Goal: Transaction & Acquisition: Obtain resource

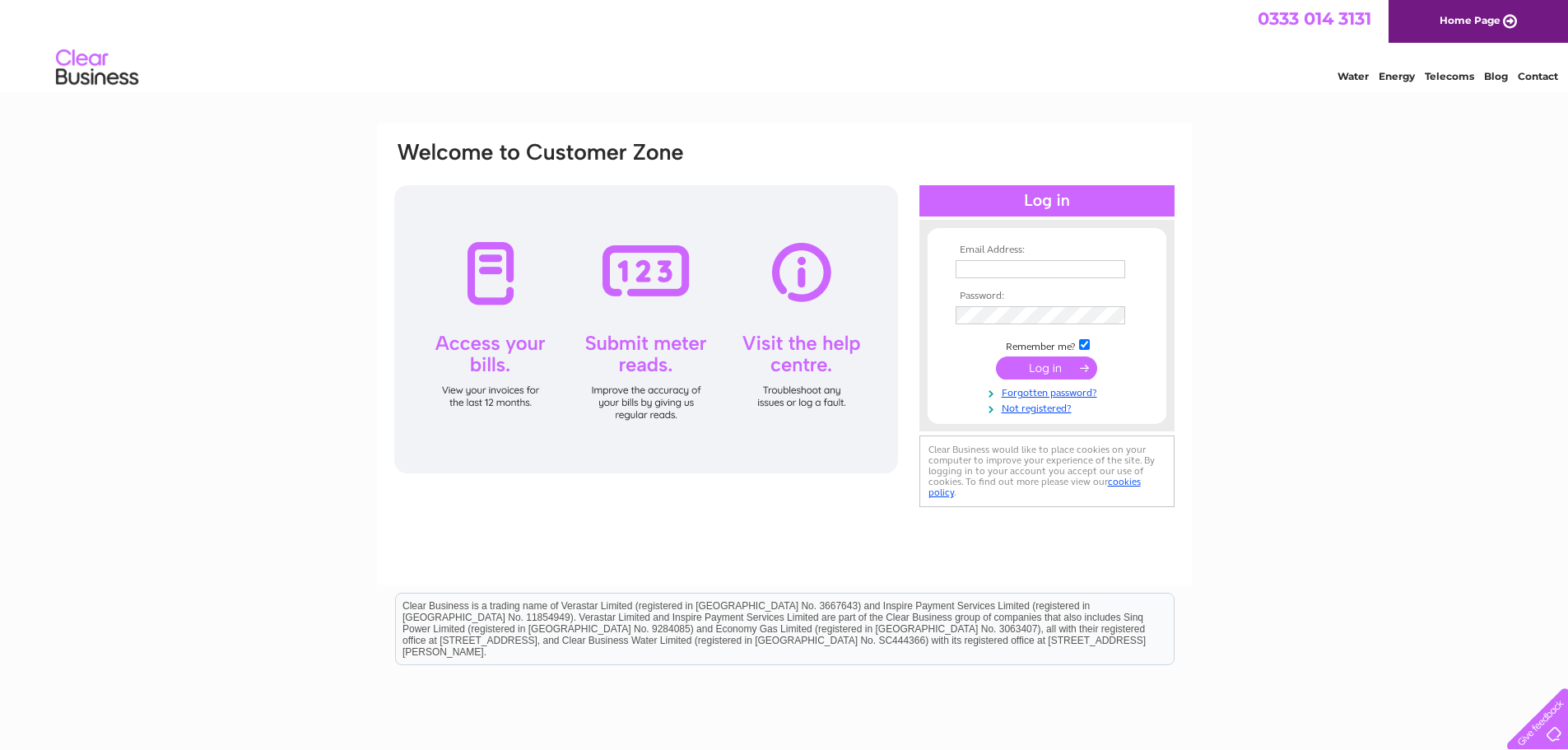
type input "accounts@gbgrove.com"
click at [1042, 376] on input "submit" at bounding box center [1046, 368] width 101 height 23
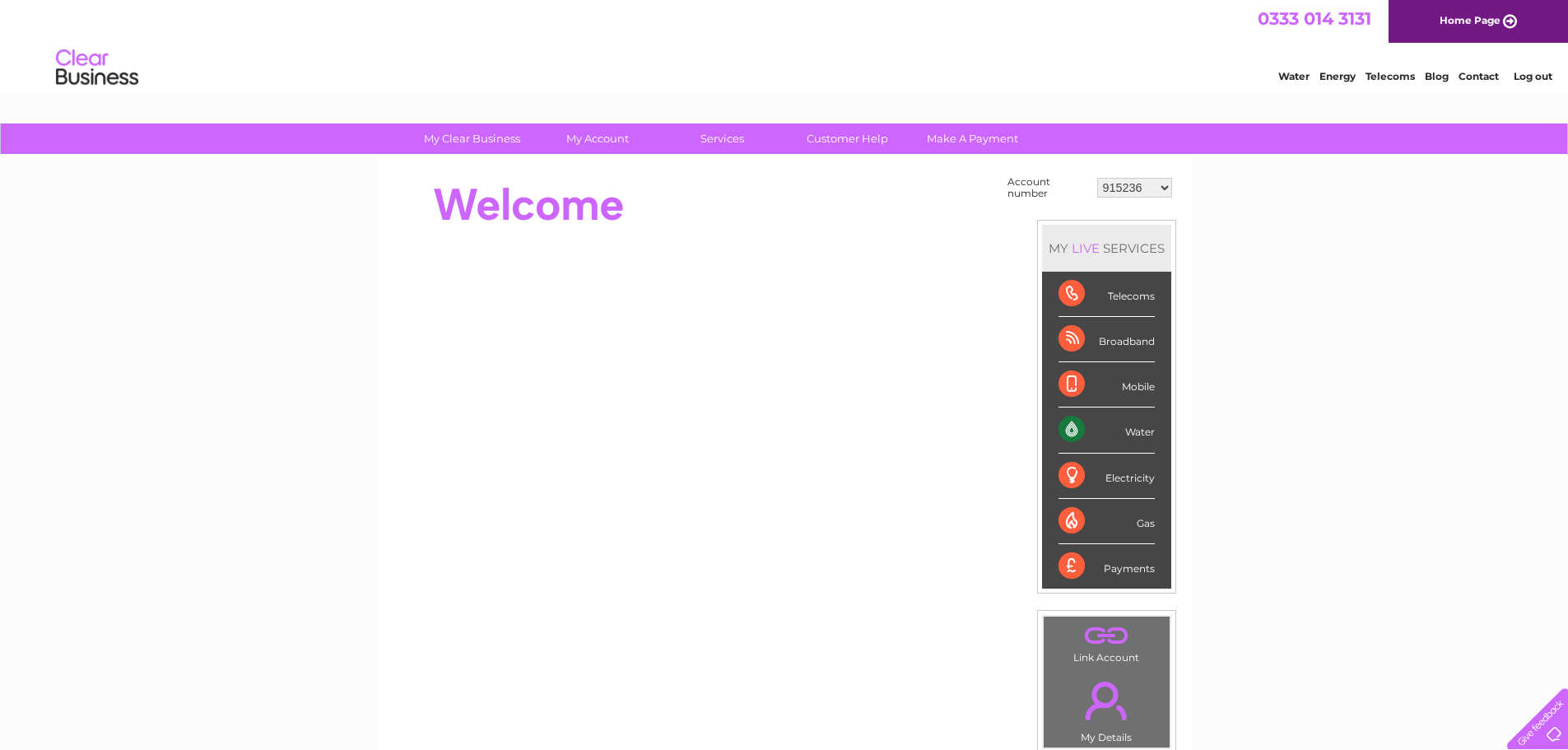
click at [1160, 181] on select "915236 921575 1026125 1026129 1026131 1026132 1141168 30264693 30317877" at bounding box center [1135, 188] width 75 height 20
click at [1098, 178] on select "915236 921575 1026125 1026129 1026131 1026132 1141168 30264693 30317877" at bounding box center [1135, 188] width 75 height 20
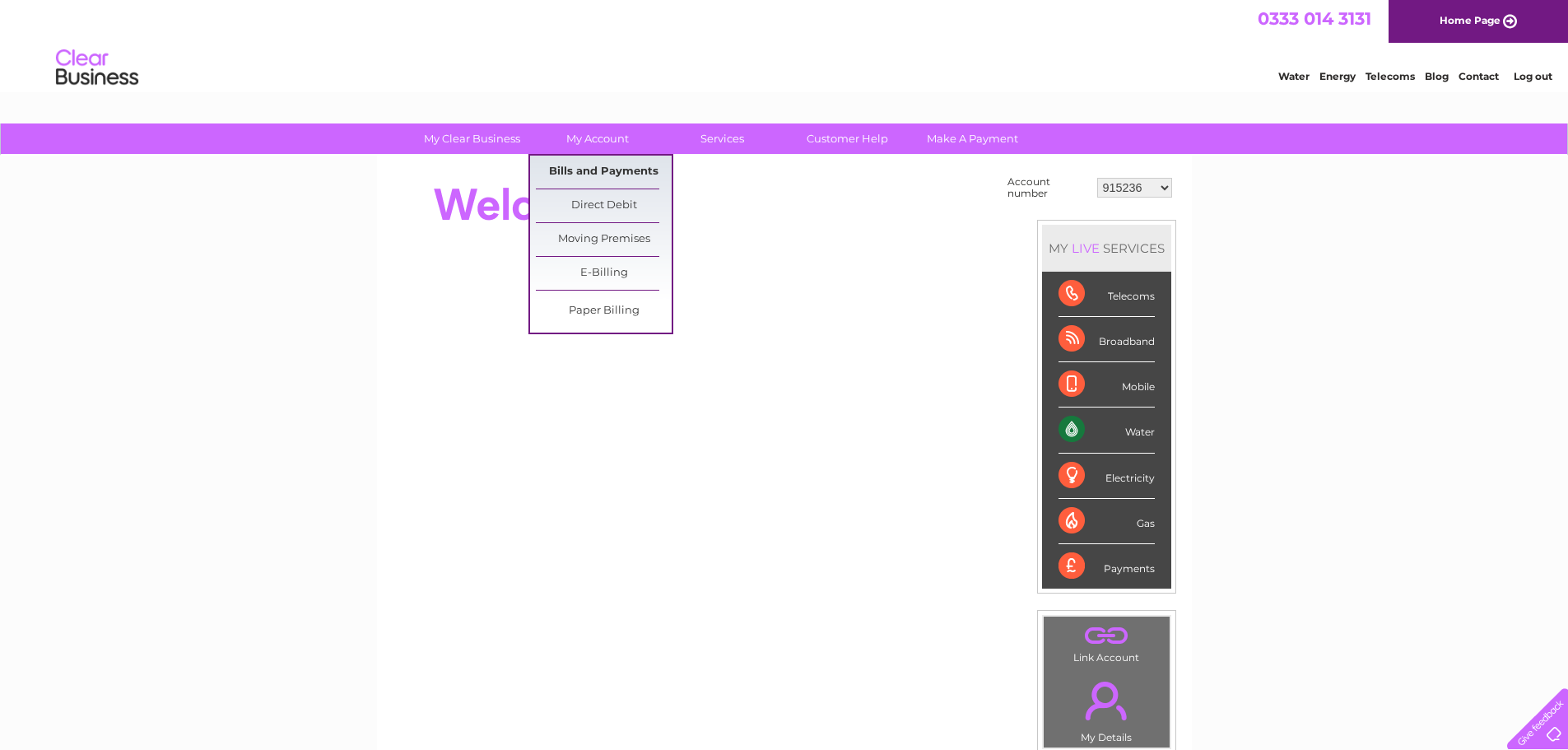
click at [573, 173] on link "Bills and Payments" at bounding box center [604, 172] width 136 height 33
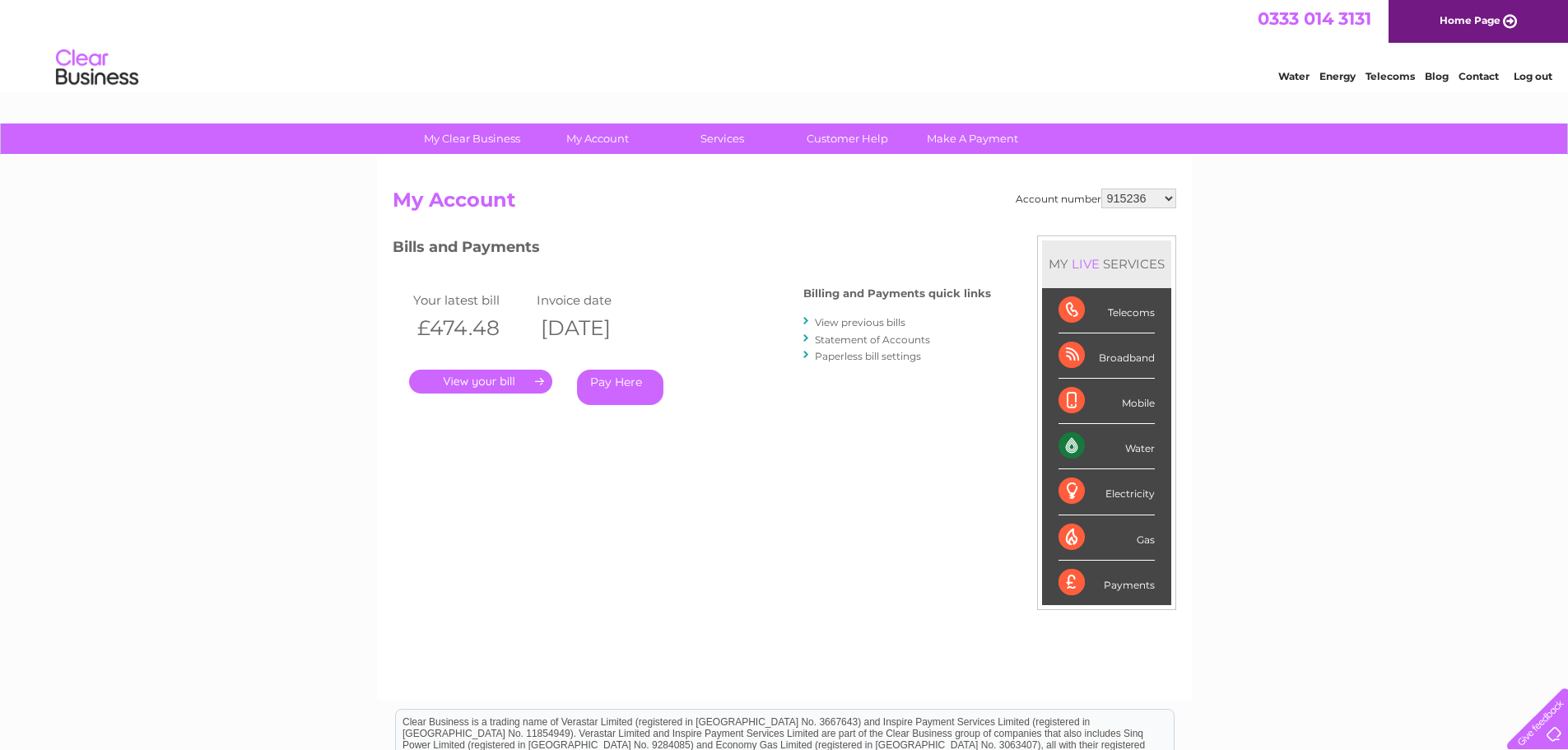
click at [879, 321] on link "View previous bills" at bounding box center [860, 322] width 91 height 12
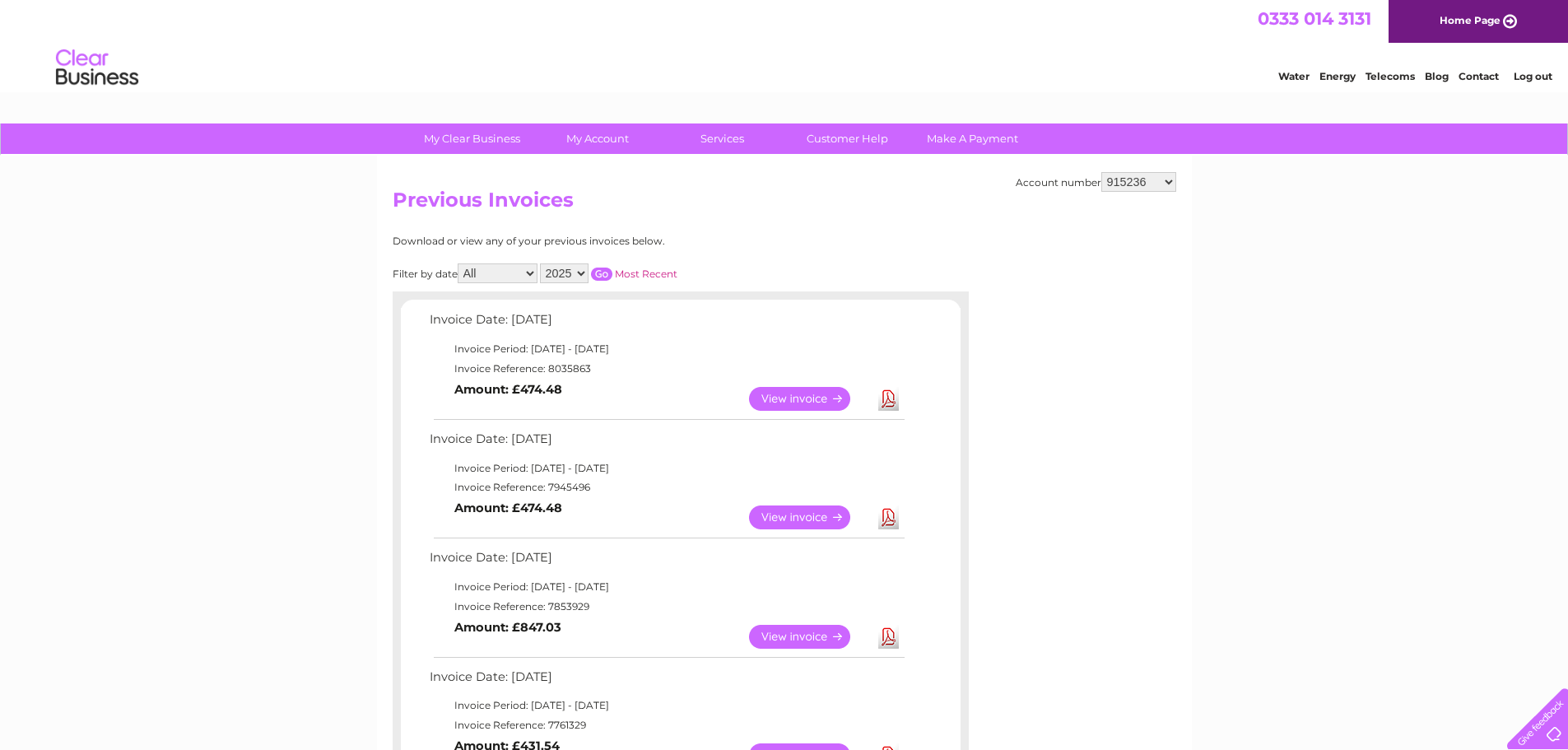
click at [889, 401] on link "Download" at bounding box center [888, 399] width 21 height 24
click at [1168, 177] on select "915236 921575 1026125 1026129 1026131 1026132 1141168 30264693 30317877" at bounding box center [1138, 182] width 75 height 20
select select "921575"
click at [1101, 172] on select "915236 921575 1026125 1026129 1026131 1026132 1141168 30264693 30317877" at bounding box center [1138, 182] width 75 height 20
click at [895, 400] on link "Download" at bounding box center [888, 399] width 21 height 24
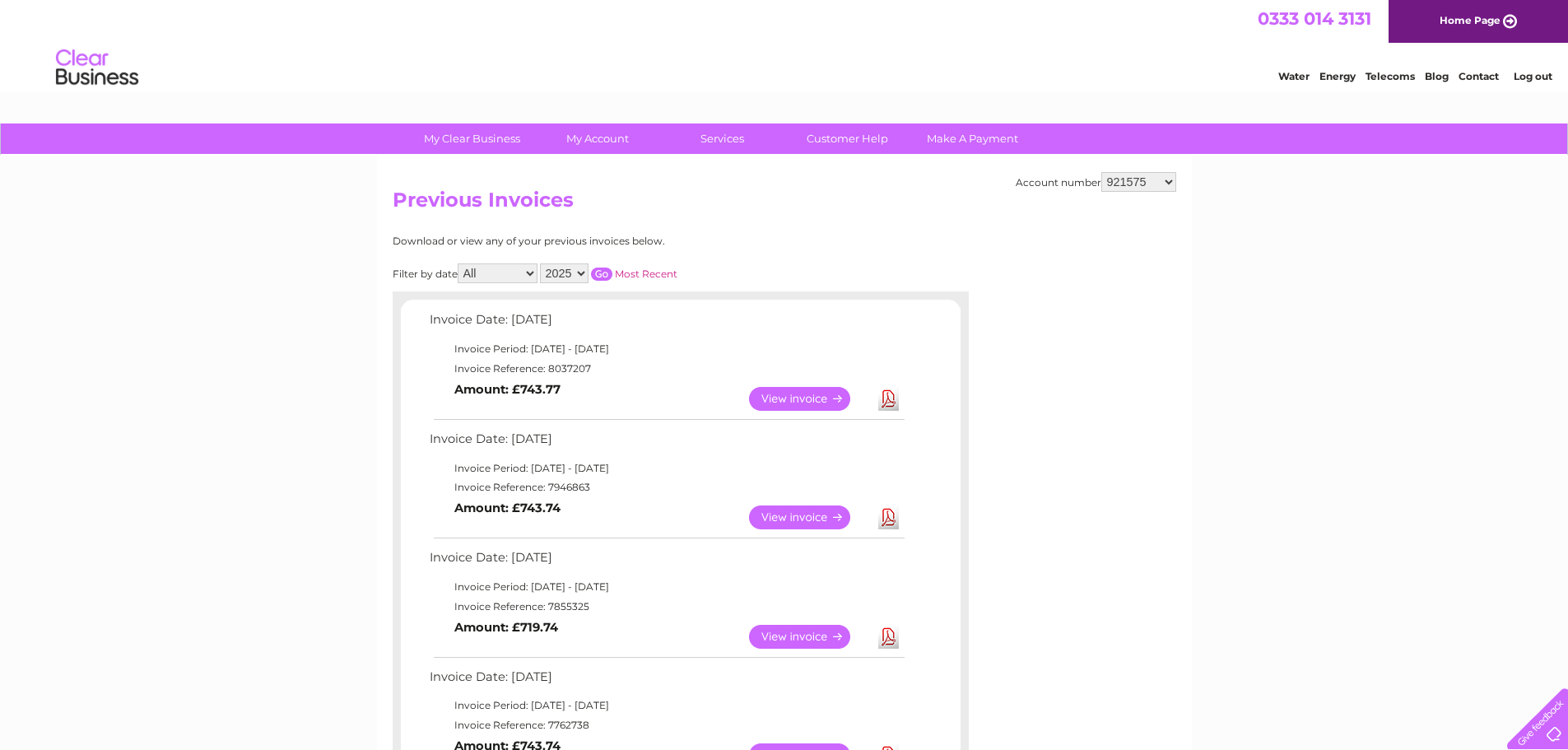
click at [1169, 183] on select "915236 921575 1026125 1026129 1026131 1026132 1141168 30264693 30317877" at bounding box center [1138, 182] width 75 height 20
select select "1026125"
click at [1101, 172] on select "915236 921575 1026125 1026129 1026131 1026132 1141168 30264693 30317877" at bounding box center [1138, 182] width 75 height 20
click at [889, 403] on link "Download" at bounding box center [888, 399] width 21 height 24
click at [1168, 181] on select "915236 921575 1026125 1026129 1026131 1026132 1141168 30264693 30317877" at bounding box center [1138, 182] width 75 height 20
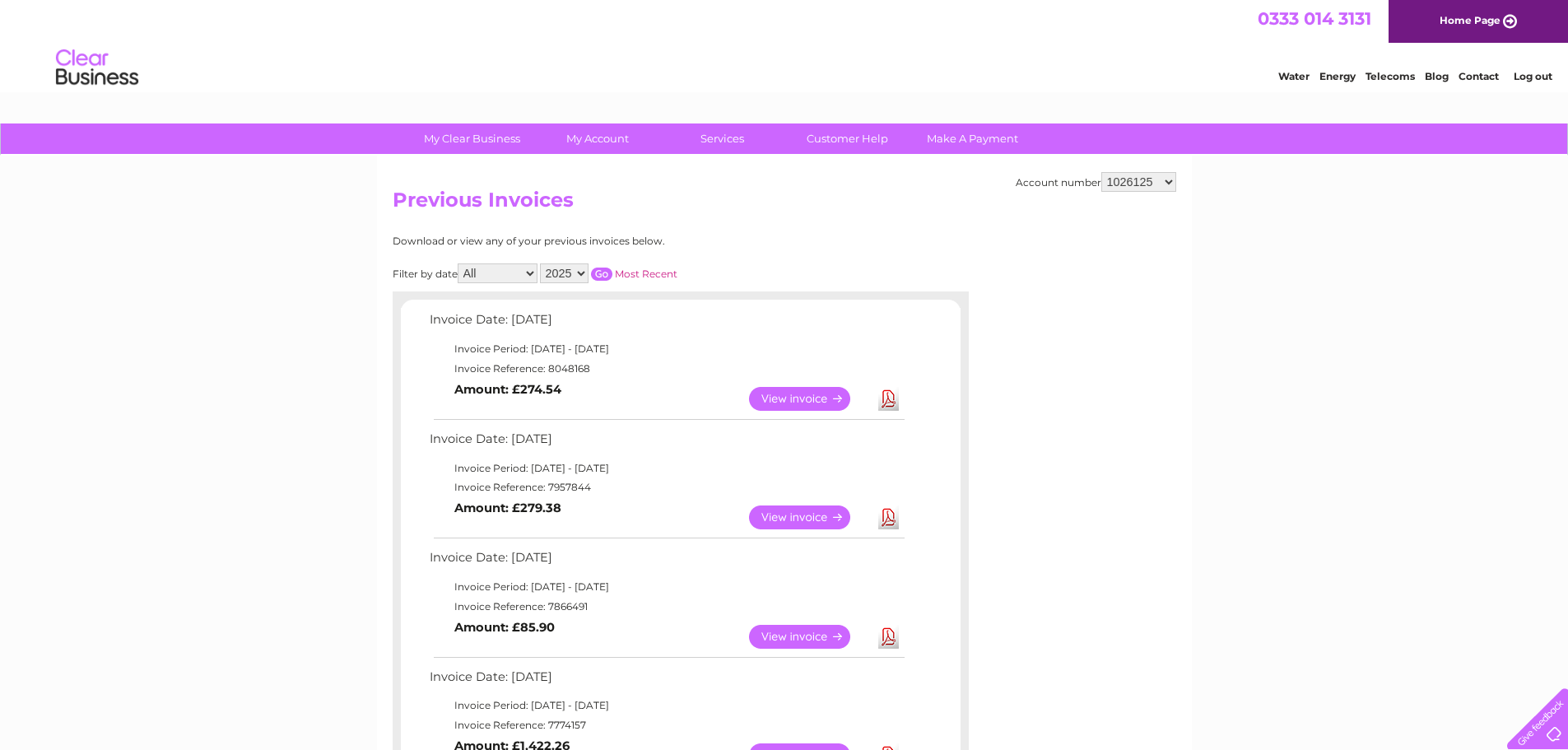
select select "1026129"
click at [1101, 172] on select "915236 921575 1026125 1026129 1026131 1026132 1141168 30264693 30317877" at bounding box center [1138, 182] width 75 height 20
click at [894, 401] on link "Download" at bounding box center [888, 399] width 21 height 24
click at [1170, 183] on select "915236 921575 1026125 1026129 1026131 1026132 1141168 30264693 30317877" at bounding box center [1138, 182] width 75 height 20
select select "1026131"
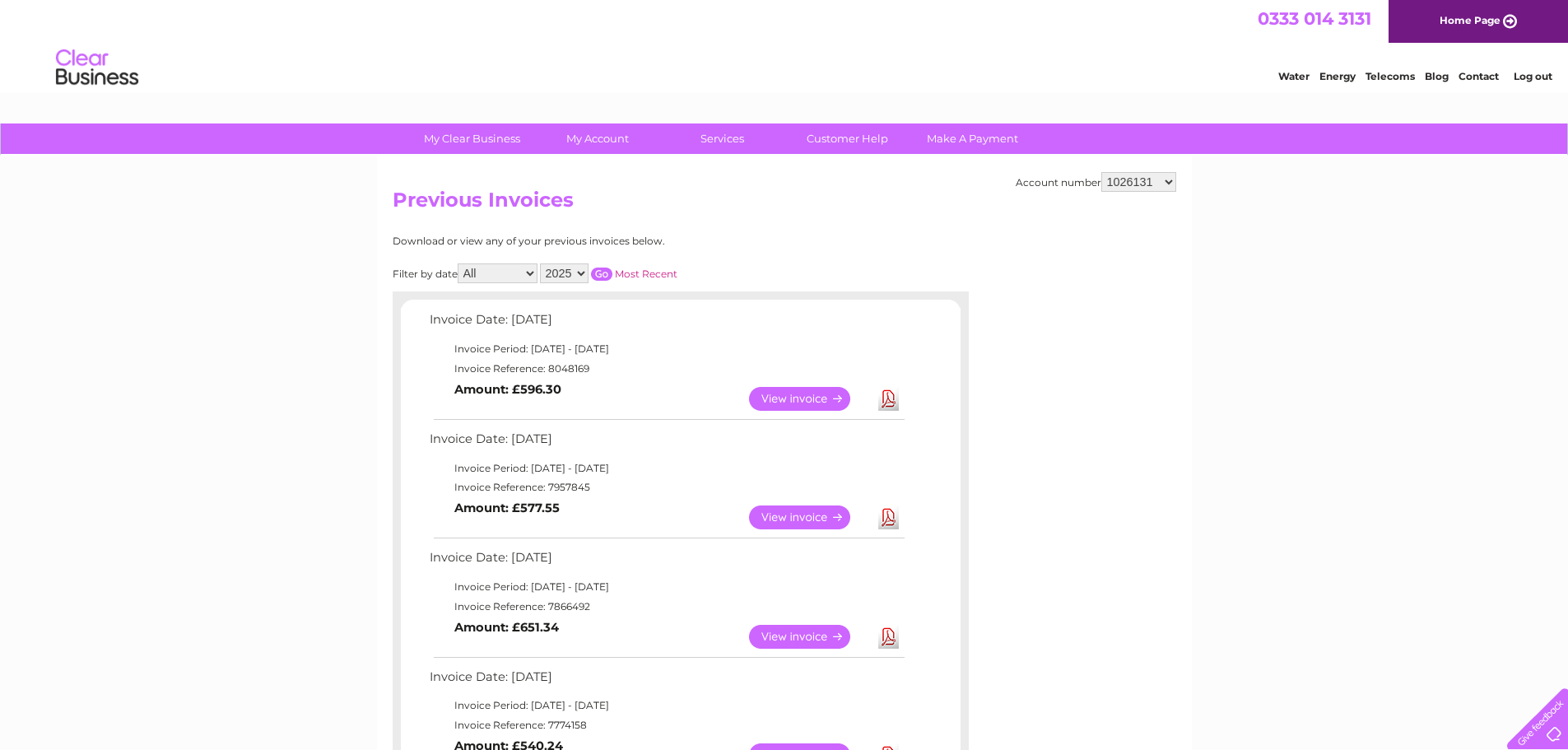
click at [1101, 172] on select "915236 921575 1026125 1026129 1026131 1026132 1141168 30264693 30317877" at bounding box center [1138, 182] width 75 height 20
click at [891, 403] on link "Download" at bounding box center [888, 399] width 21 height 24
click at [1168, 183] on select "915236 921575 1026125 1026129 1026131 1026132 1141168 30264693 30317877" at bounding box center [1138, 182] width 75 height 20
select select "1026132"
click at [1101, 172] on select "915236 921575 1026125 1026129 1026131 1026132 1141168 30264693 30317877" at bounding box center [1138, 182] width 75 height 20
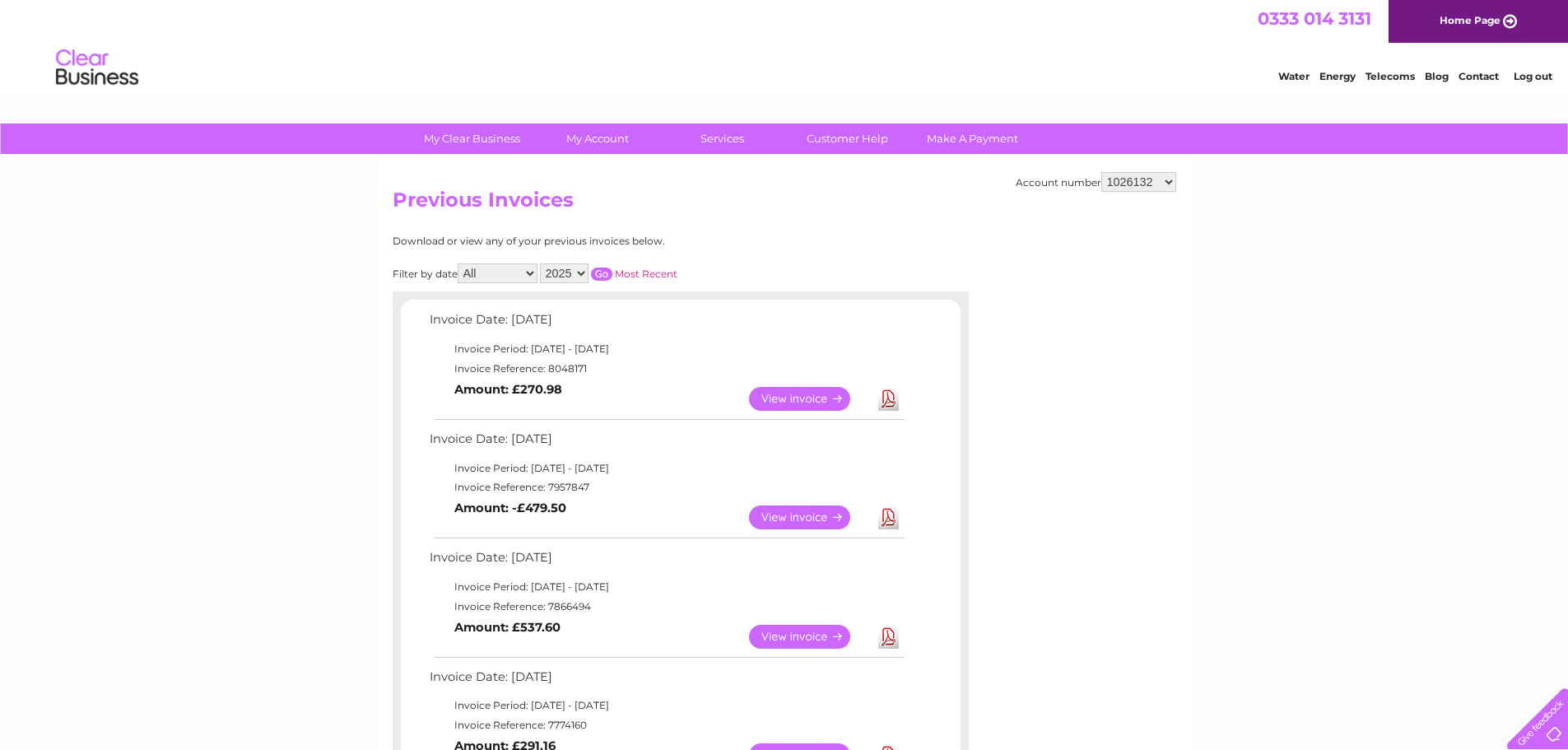
click at [893, 399] on link "Download" at bounding box center [888, 399] width 21 height 24
click at [1169, 183] on select "915236 921575 1026125 1026129 1026131 1026132 1141168 30264693 30317877" at bounding box center [1138, 182] width 75 height 20
select select "1141168"
click at [1101, 172] on select "915236 921575 1026125 1026129 1026131 1026132 1141168 30264693 30317877" at bounding box center [1138, 182] width 75 height 20
click at [889, 402] on link "Download" at bounding box center [888, 399] width 21 height 24
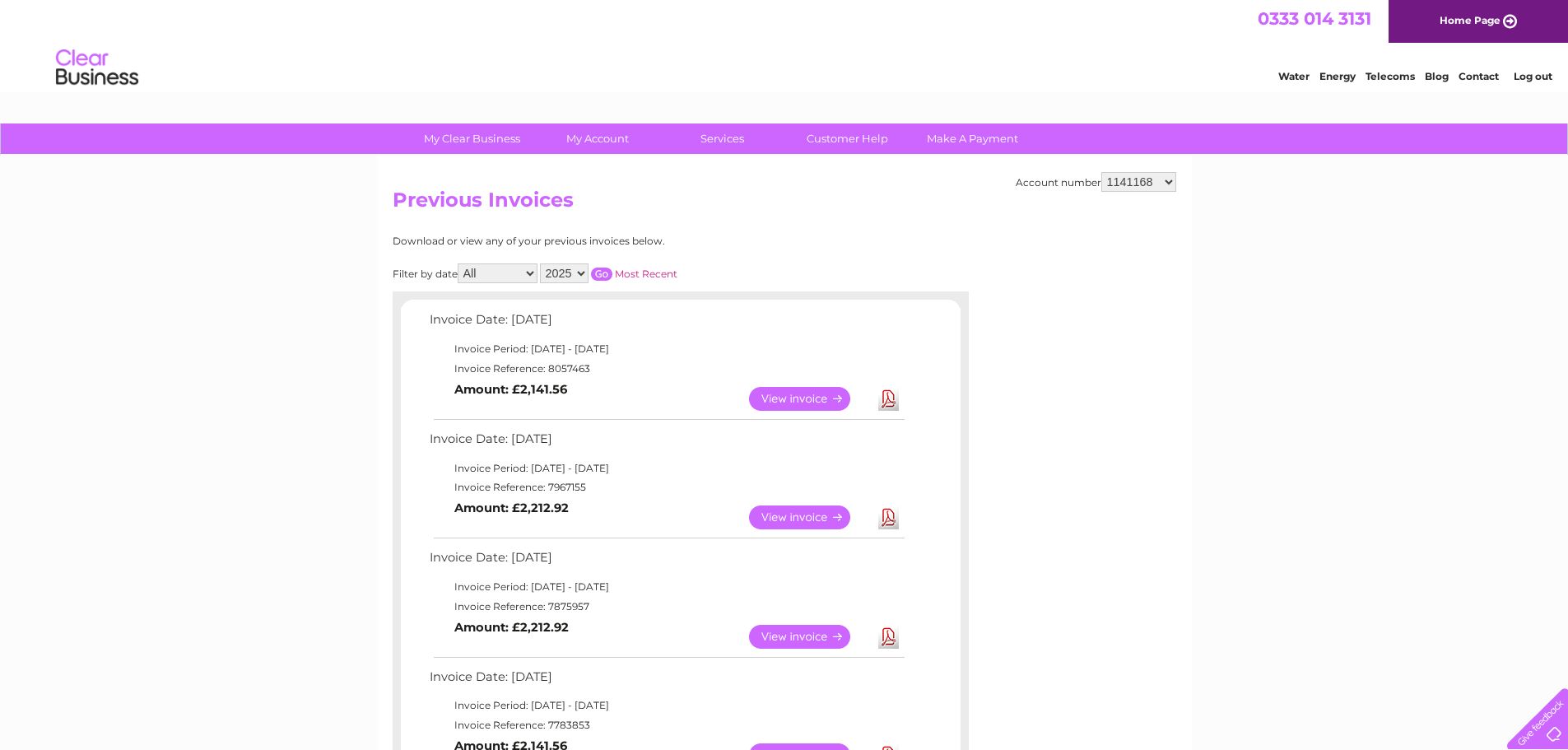
click at [1169, 180] on select "915236 921575 1026125 1026129 1026131 1026132 1141168 30264693 30317877" at bounding box center [1138, 182] width 75 height 20
select select "30264693"
click at [1101, 172] on select "915236 921575 1026125 1026129 1026131 1026132 1141168 30264693 30317877" at bounding box center [1138, 182] width 75 height 20
click at [893, 406] on link "Download" at bounding box center [888, 399] width 21 height 24
click at [1164, 180] on select "915236 921575 1026125 1026129 1026131 1026132 1141168 30264693 30317877" at bounding box center [1138, 182] width 75 height 20
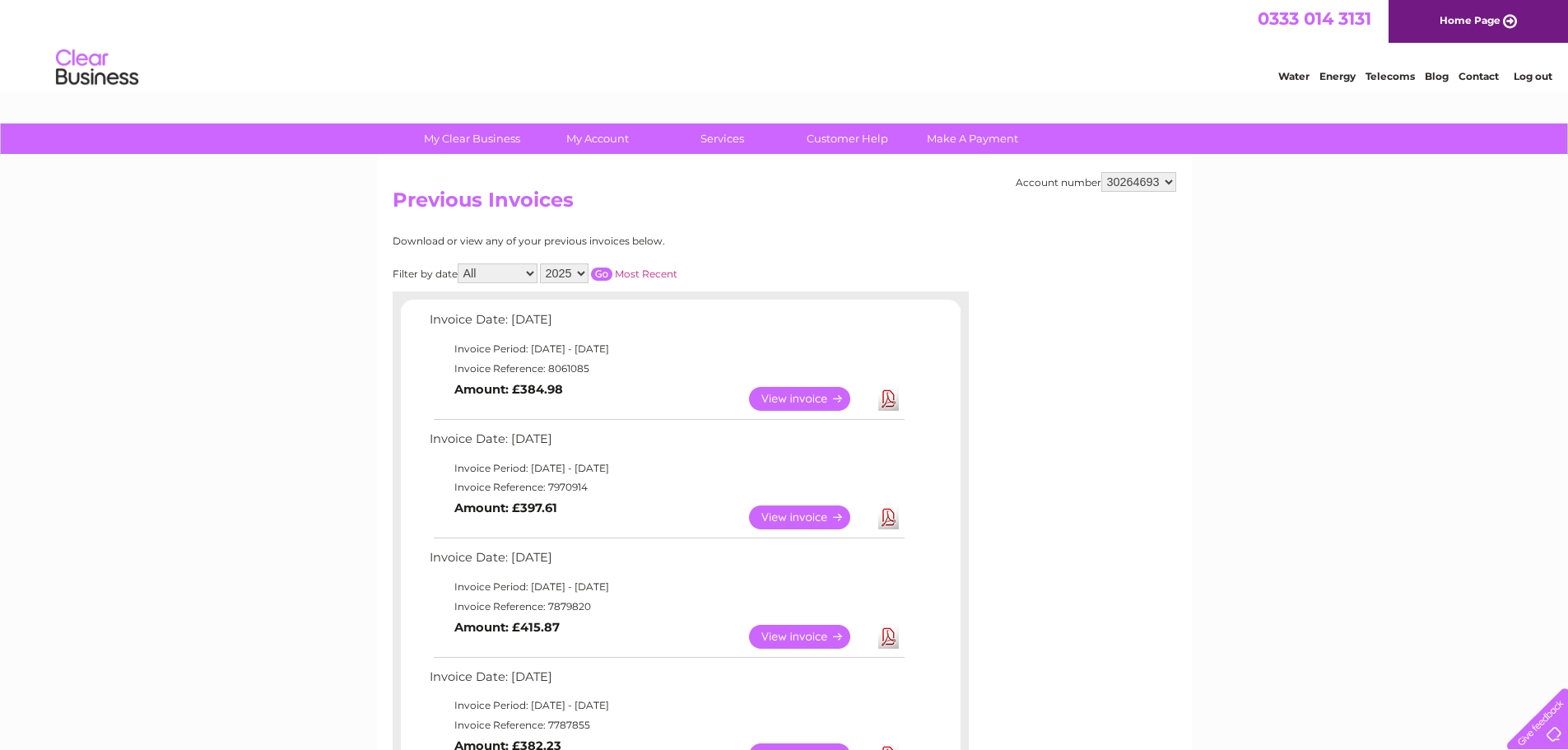
select select "30317877"
click at [1101, 172] on select "915236 921575 1026125 1026129 1026131 1026132 1141168 30264693 30317877" at bounding box center [1138, 182] width 75 height 20
click at [879, 397] on link "Download" at bounding box center [888, 399] width 21 height 24
click at [1176, 183] on div "Account number 915236 921575 1026125 1026129 1026131 1026132 1141168 30264693 3…" at bounding box center [784, 567] width 815 height 824
click at [1167, 179] on select "915236 921575 1026125 1026129 1026131 1026132 1141168 30264693 30317877" at bounding box center [1138, 182] width 75 height 20
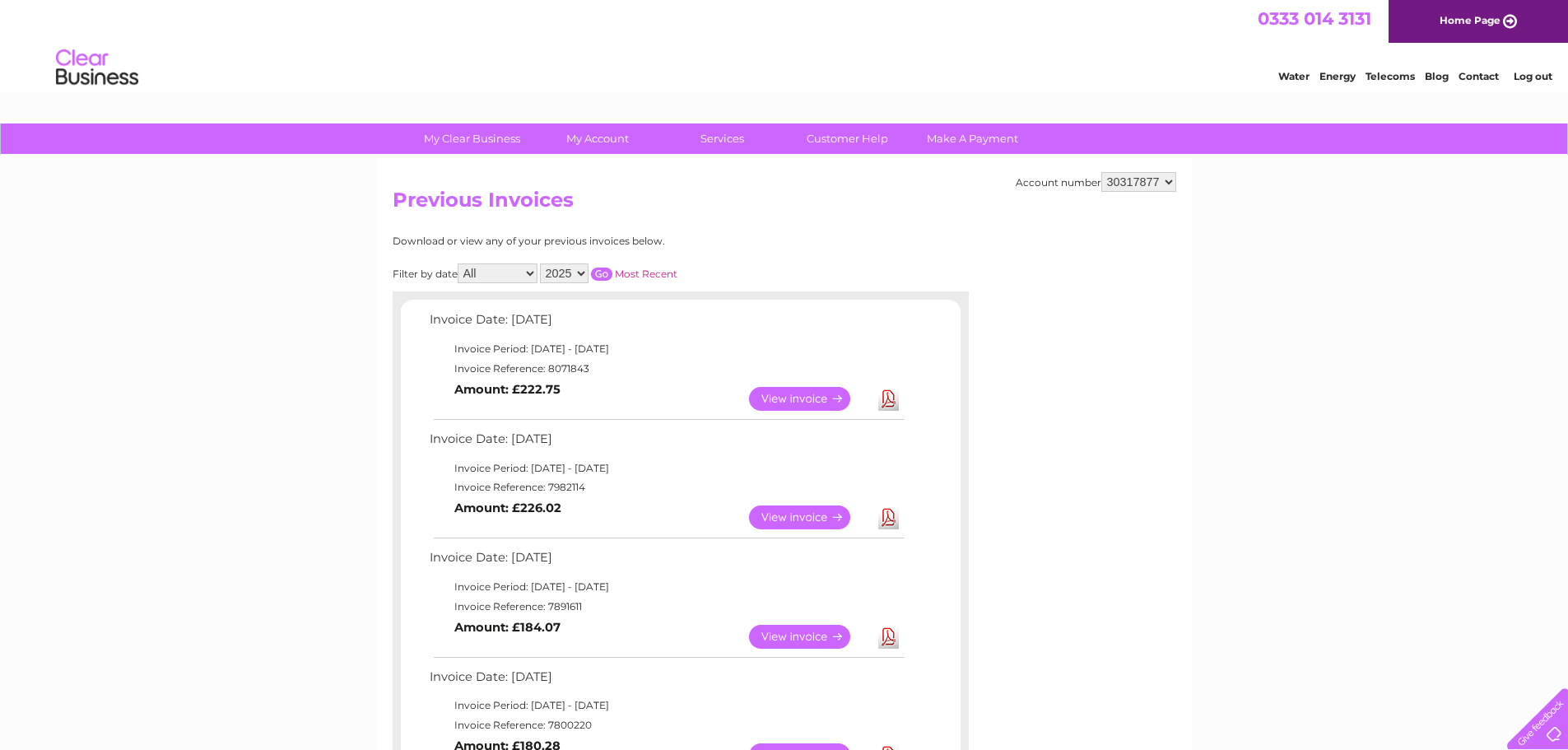
click at [1299, 362] on div "My Clear Business Login Details My Details My Preferences Link Account My Accou…" at bounding box center [784, 692] width 1568 height 1138
